Goal: Check status: Check status

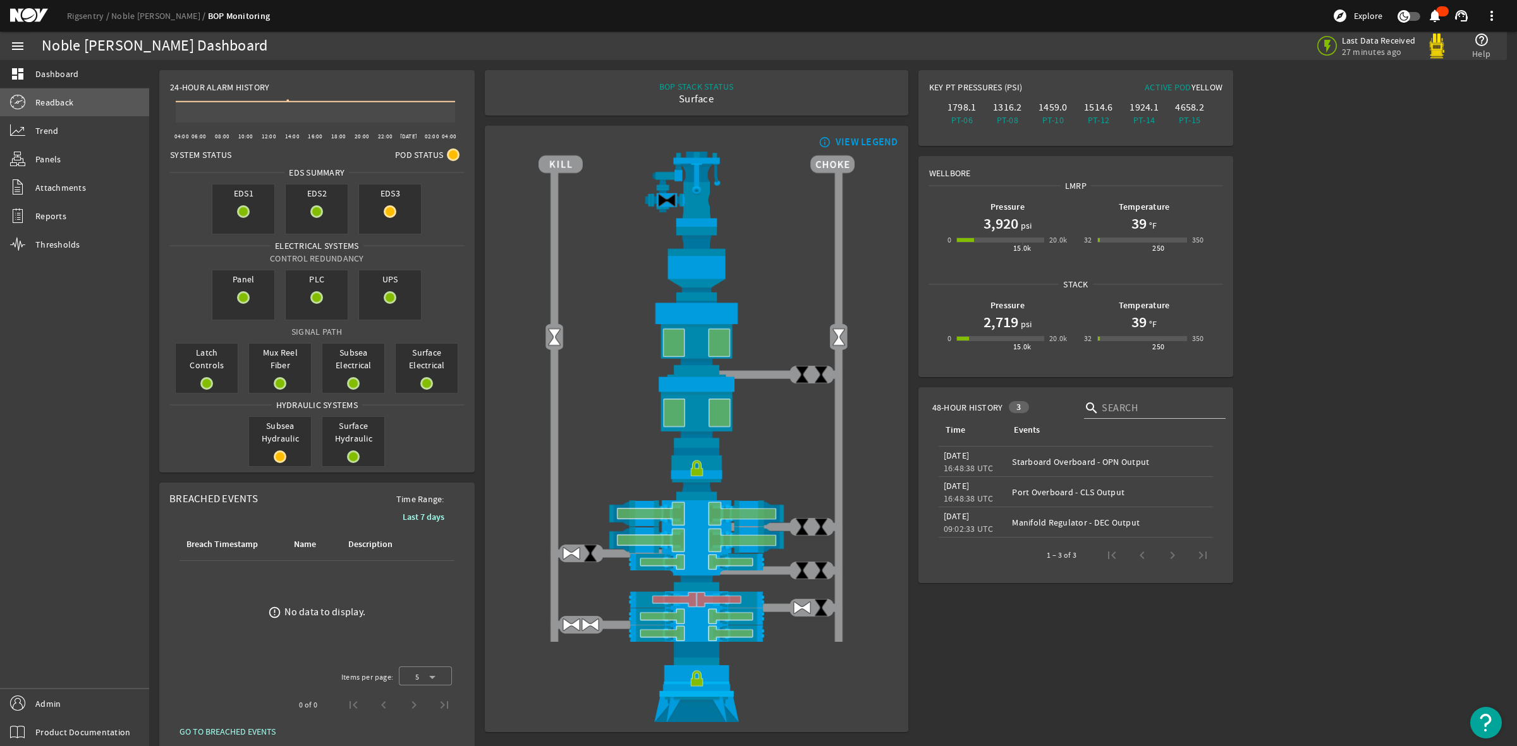
click at [59, 101] on span "Readback" at bounding box center [54, 102] width 38 height 13
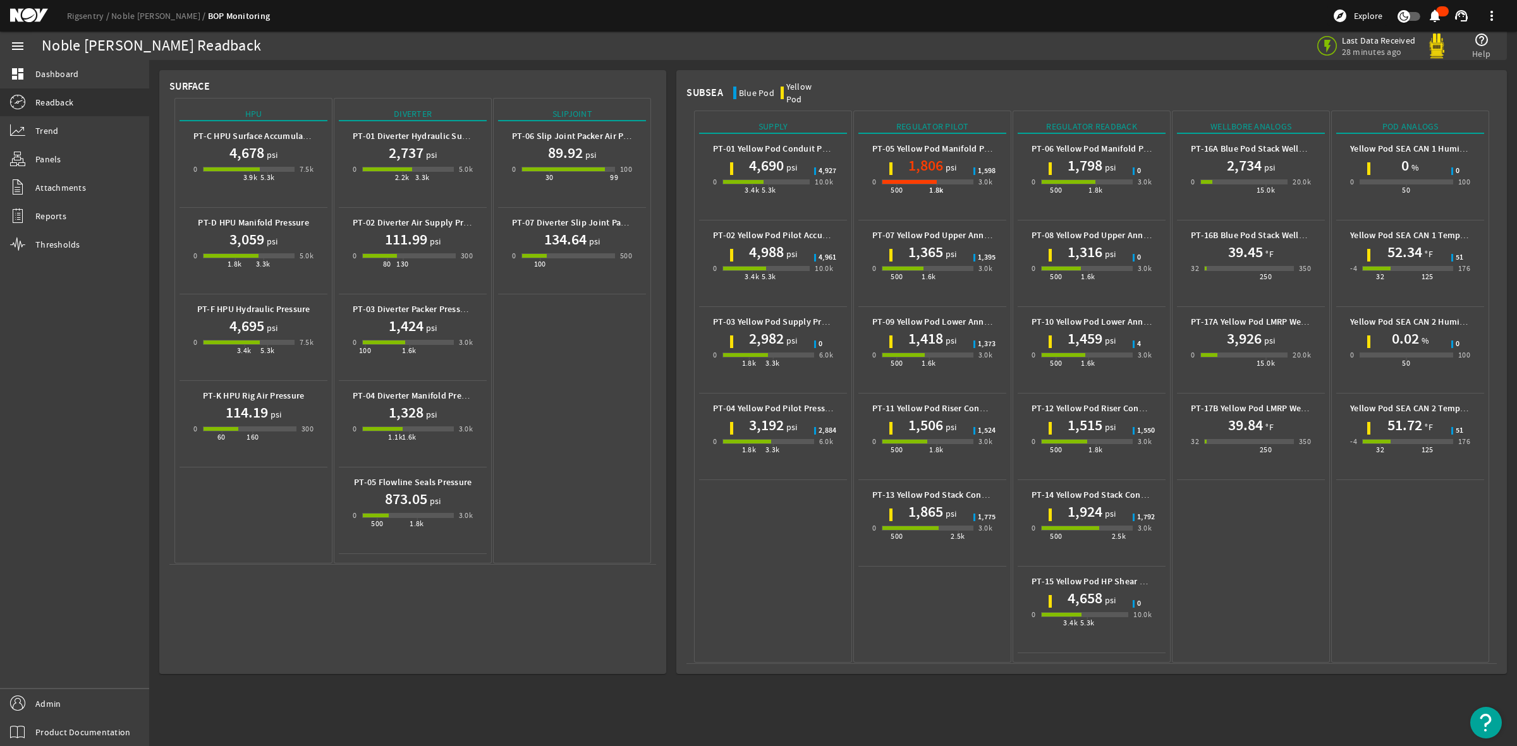
click at [1252, 155] on h1 "2,734" at bounding box center [1243, 165] width 35 height 20
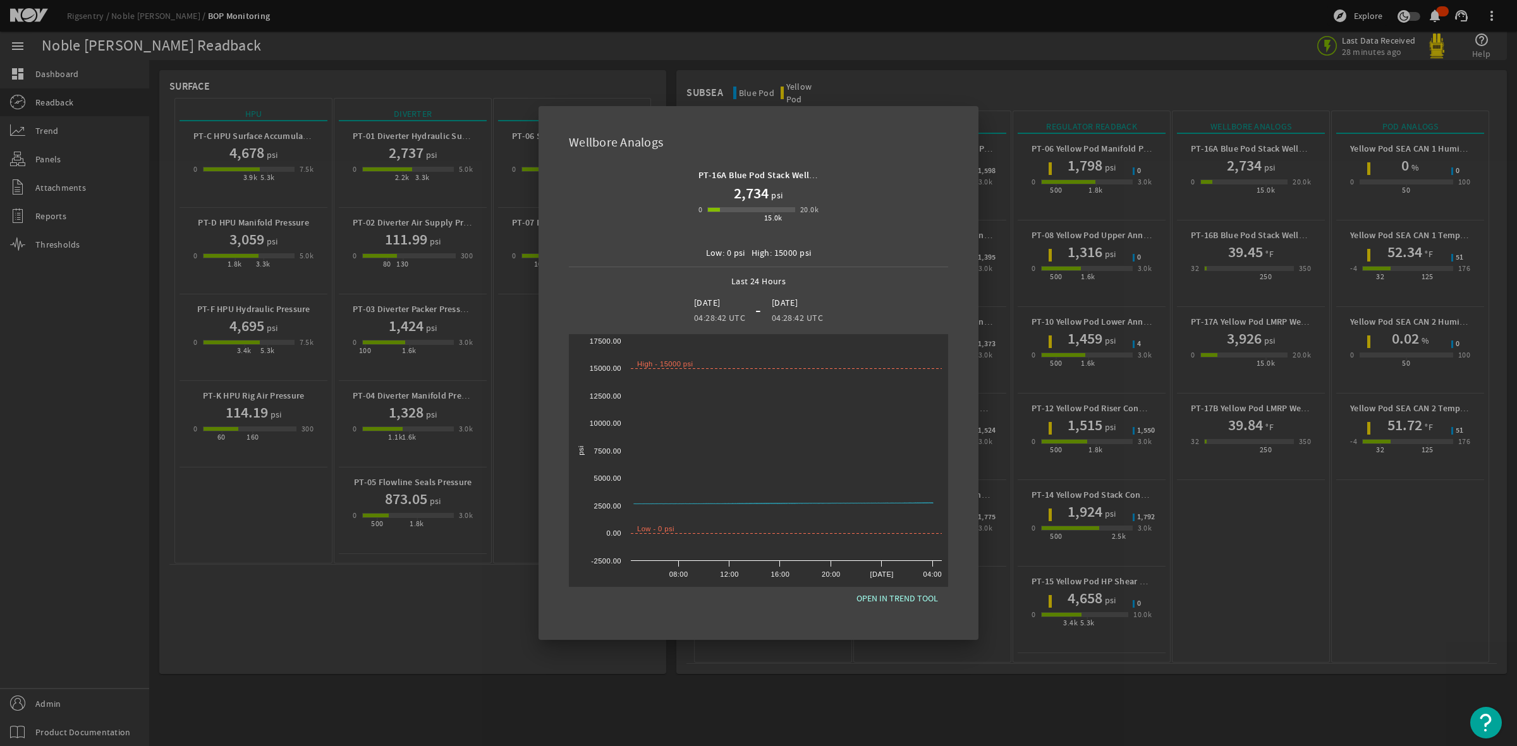
click at [1211, 566] on div at bounding box center [758, 373] width 1517 height 746
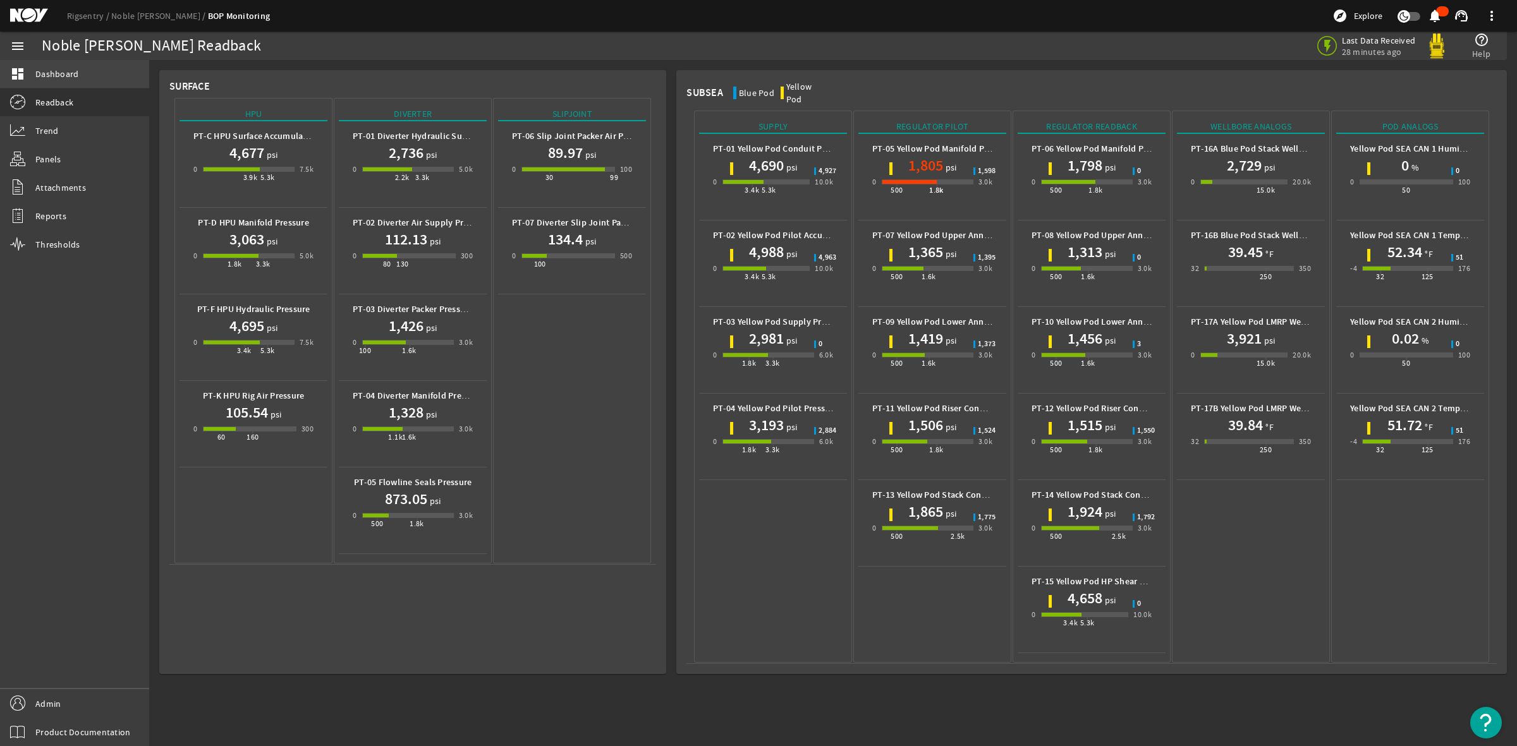
click at [42, 79] on span "Dashboard" at bounding box center [56, 74] width 43 height 13
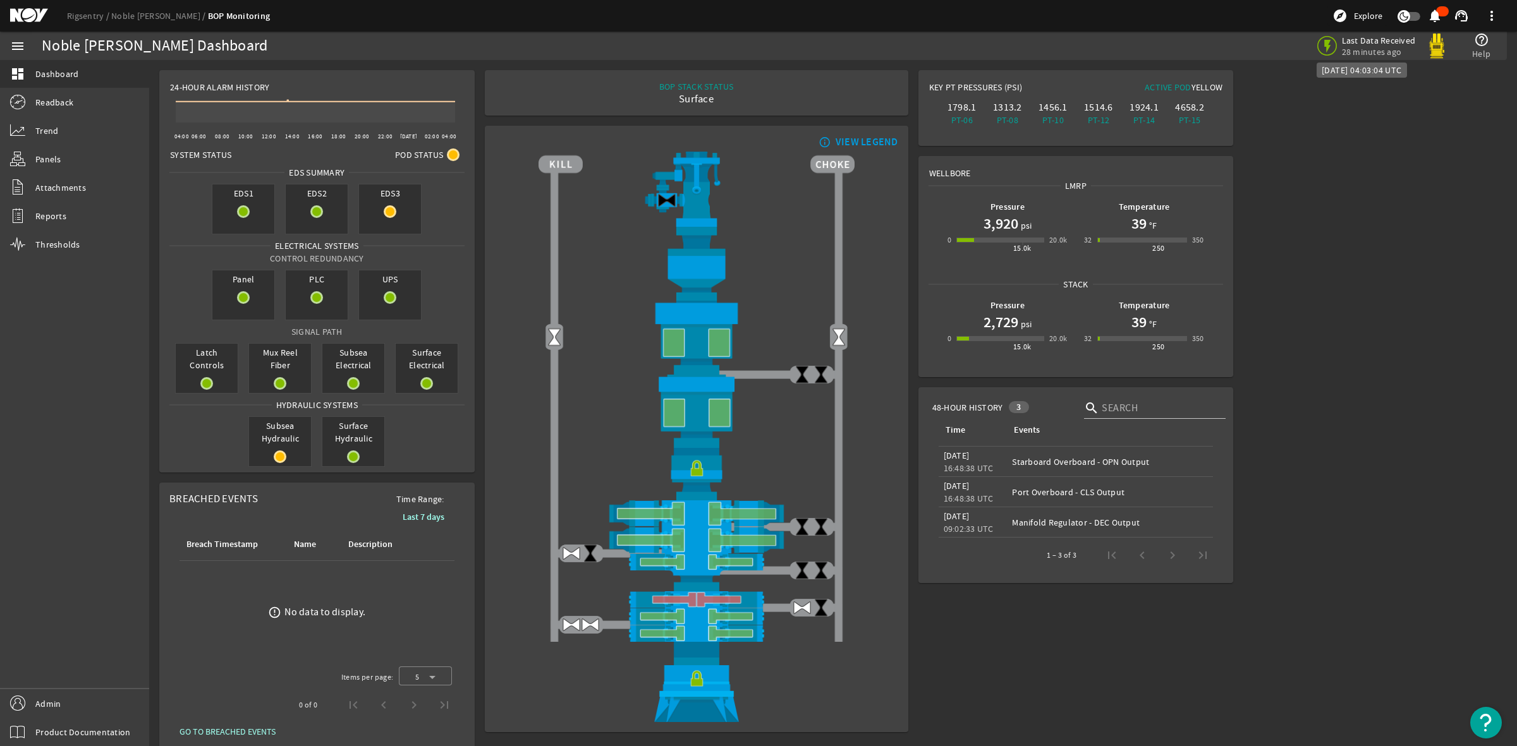
click at [1362, 41] on span "Last Data Received" at bounding box center [1378, 40] width 74 height 11
drag, startPoint x: 1362, startPoint y: 41, endPoint x: 1408, endPoint y: 111, distance: 83.6
click at [1408, 111] on rigsentry-main-dashboard "Noble [PERSON_NAME] Dashboard Last Data Received 28 minutes ago help_outline He…" at bounding box center [832, 411] width 1367 height 703
